Goal: Information Seeking & Learning: Learn about a topic

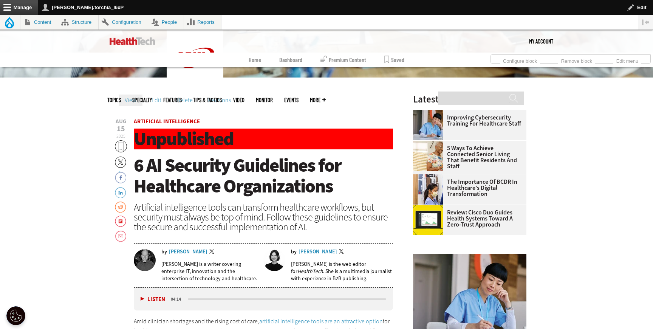
scroll to position [240, 0]
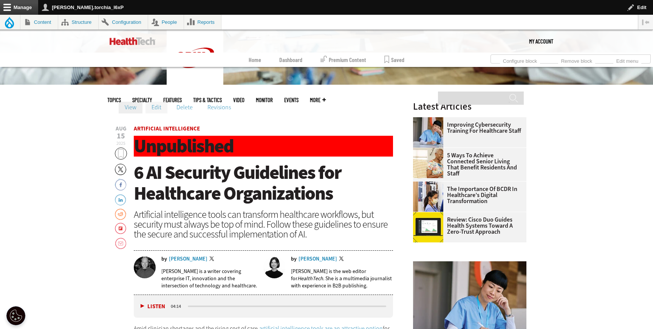
click at [153, 110] on link "Edit" at bounding box center [156, 107] width 22 height 11
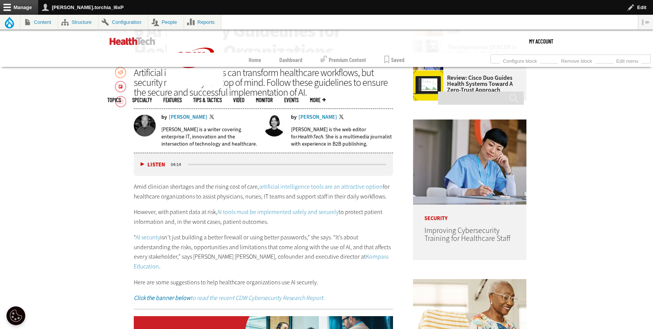
scroll to position [383, 0]
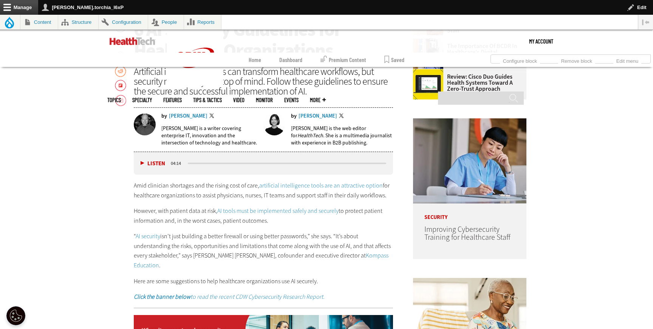
click at [289, 186] on link "artificial intelligence tools are an attractive option" at bounding box center [320, 185] width 123 height 8
click at [280, 210] on link "AI tools must be implemented safely and securely" at bounding box center [277, 211] width 121 height 8
click at [153, 236] on link "AI security" at bounding box center [148, 236] width 25 height 8
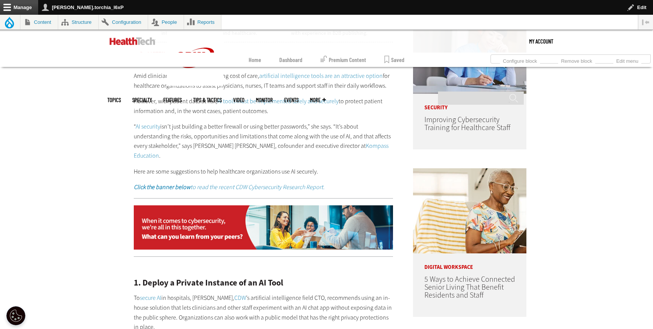
scroll to position [499, 0]
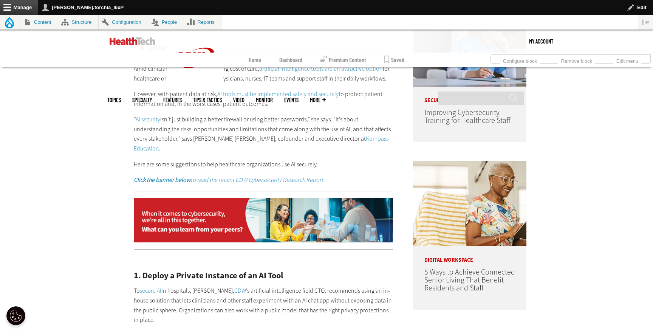
click at [356, 139] on link "Kompass Education" at bounding box center [261, 143] width 255 height 18
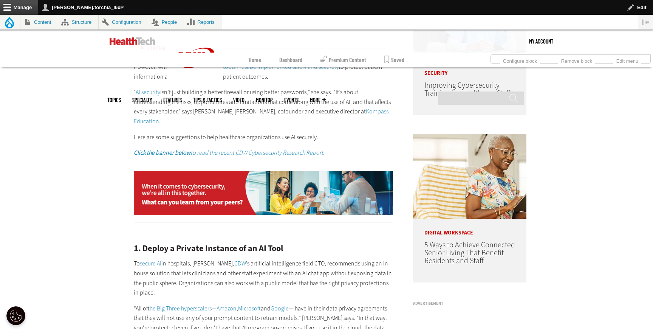
scroll to position [531, 0]
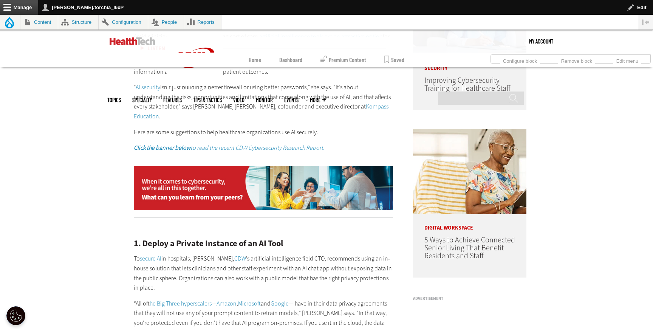
click at [304, 143] on em "Click the banner below to read the recent CDW Cybersecurity Research Report." at bounding box center [229, 147] width 191 height 8
click at [271, 167] on img at bounding box center [263, 188] width 259 height 45
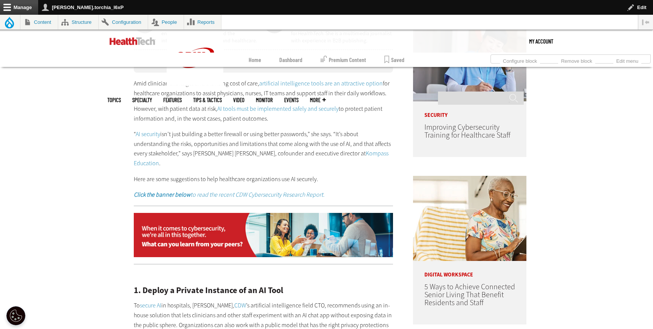
scroll to position [482, 0]
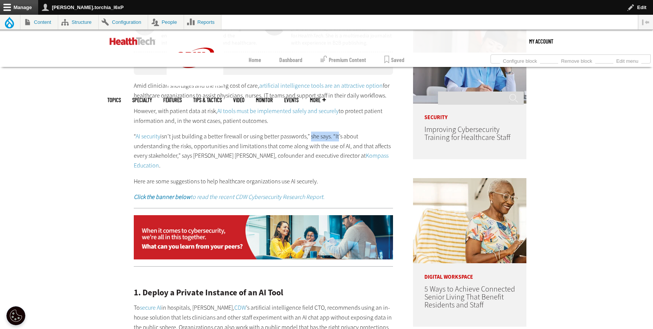
drag, startPoint x: 309, startPoint y: 137, endPoint x: 337, endPoint y: 137, distance: 28.3
click at [337, 137] on p "“ AI security isn’t just building a better firewall or using better passwords,”…" at bounding box center [263, 150] width 259 height 39
click at [319, 137] on p "“ AI security isn’t just building a better firewall or using better passwords,”…" at bounding box center [263, 150] width 259 height 39
drag, startPoint x: 249, startPoint y: 137, endPoint x: 341, endPoint y: 136, distance: 92.5
click at [341, 136] on p "“ AI security isn’t just building a better firewall or using better passwords,”…" at bounding box center [263, 150] width 259 height 39
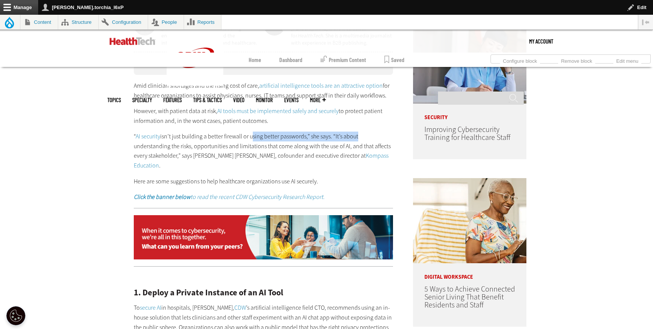
drag, startPoint x: 250, startPoint y: 136, endPoint x: 356, endPoint y: 135, distance: 106.1
click at [356, 135] on p "“ AI security isn’t just building a better firewall or using better passwords,”…" at bounding box center [263, 150] width 259 height 39
copy p "using better passwords,” she says. “It’s abou"
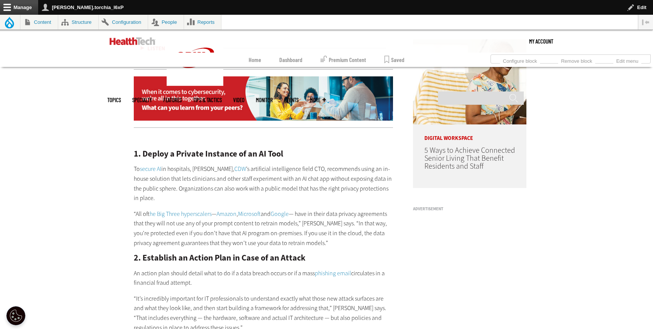
scroll to position [649, 0]
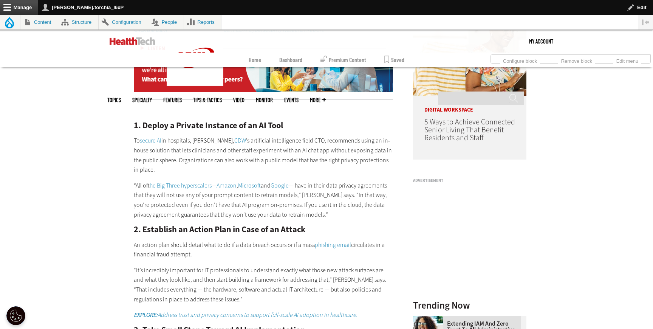
click at [155, 136] on link "secure AI" at bounding box center [151, 140] width 22 height 8
click at [237, 136] on link "CDW" at bounding box center [240, 140] width 12 height 8
click at [175, 181] on link "the Big Three hyperscalers" at bounding box center [181, 185] width 62 height 8
click at [229, 181] on link "Amazon" at bounding box center [226, 185] width 20 height 8
click at [250, 181] on link "Microsoft" at bounding box center [249, 185] width 23 height 8
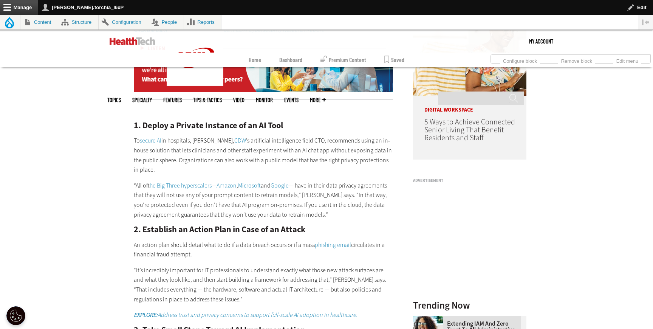
click at [279, 181] on link "Google" at bounding box center [279, 185] width 18 height 8
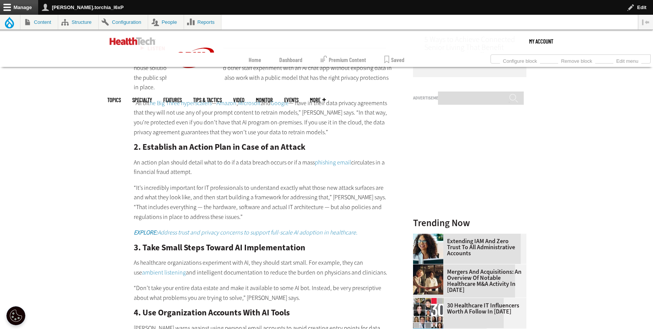
scroll to position [737, 0]
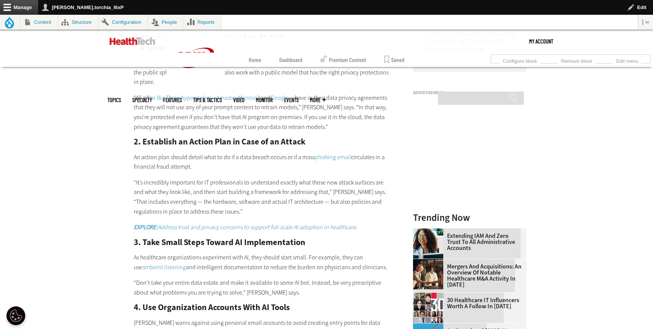
click at [321, 153] on link "phishing email" at bounding box center [333, 157] width 36 height 8
click at [154, 223] on strong "EXPLORE:" at bounding box center [146, 227] width 24 height 8
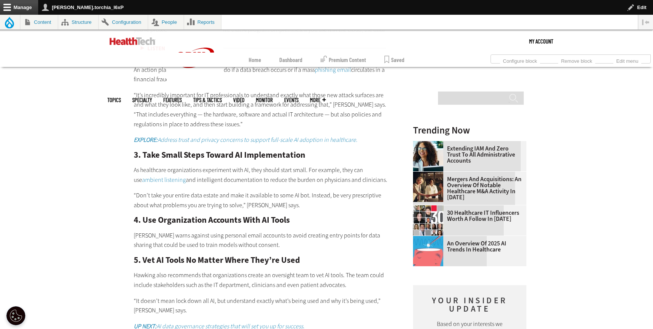
scroll to position [859, 0]
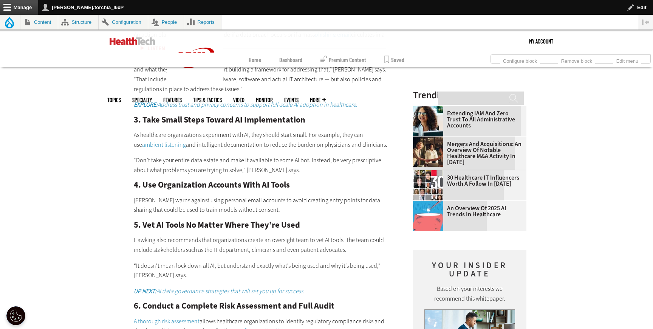
click at [186, 140] on link "ambient listening" at bounding box center [164, 144] width 44 height 8
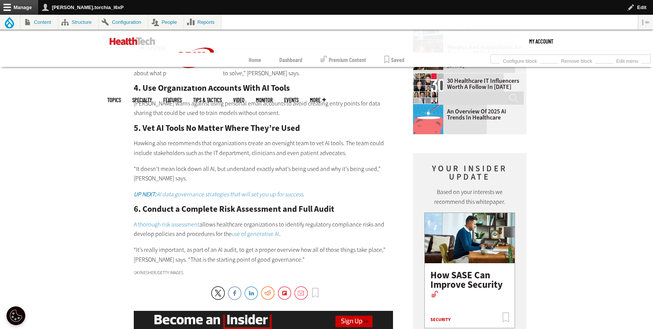
scroll to position [961, 0]
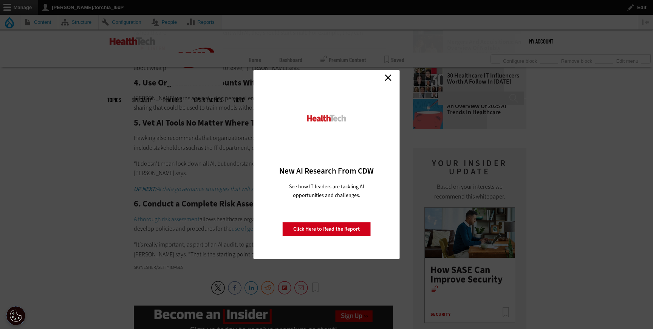
click at [385, 79] on link "Close" at bounding box center [387, 77] width 11 height 11
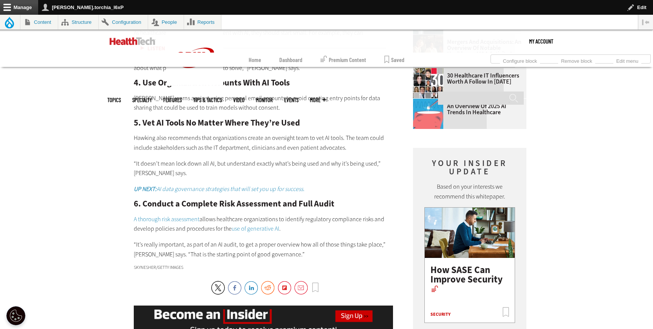
click at [284, 185] on em "UP NEXT: AI data governance strategies that will set you up for success." at bounding box center [219, 189] width 171 height 8
click at [170, 215] on link "A thorough risk assessment" at bounding box center [167, 219] width 66 height 8
click at [253, 224] on link "use of generative AI" at bounding box center [255, 228] width 48 height 8
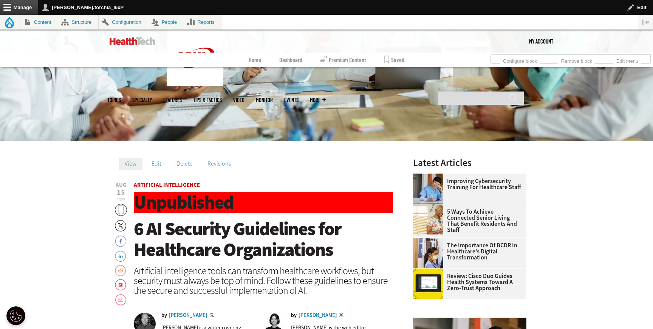
scroll to position [169, 0]
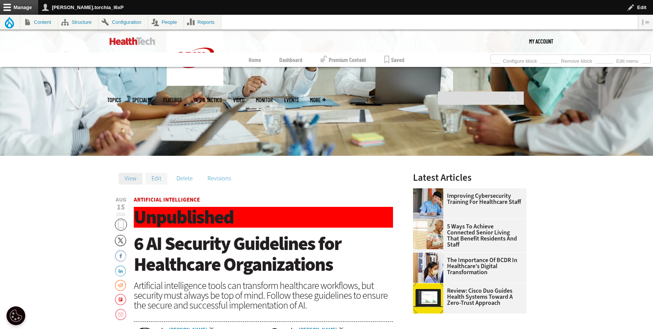
click at [145, 178] on link "Edit" at bounding box center [156, 178] width 22 height 11
